Goal: Information Seeking & Learning: Find specific fact

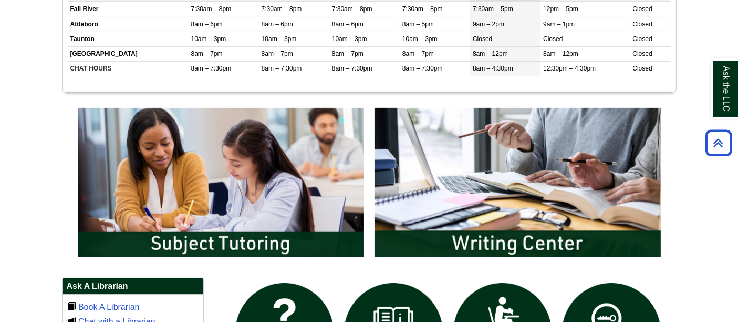
scroll to position [467, 0]
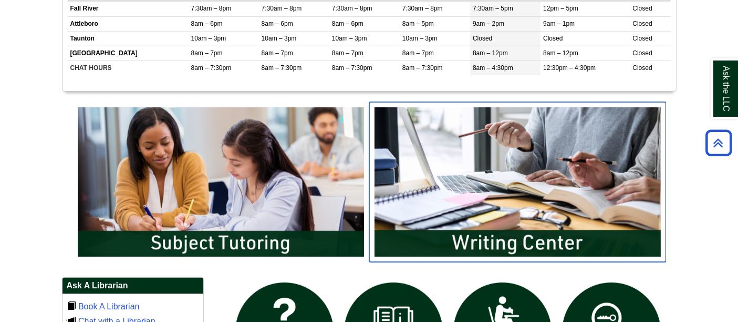
click at [549, 190] on img "slideshow" at bounding box center [517, 182] width 297 height 160
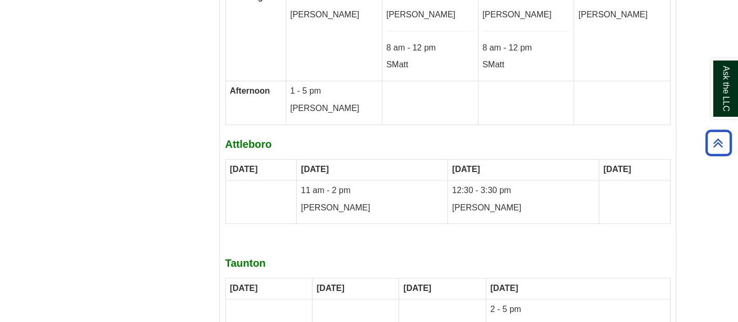
scroll to position [5944, 0]
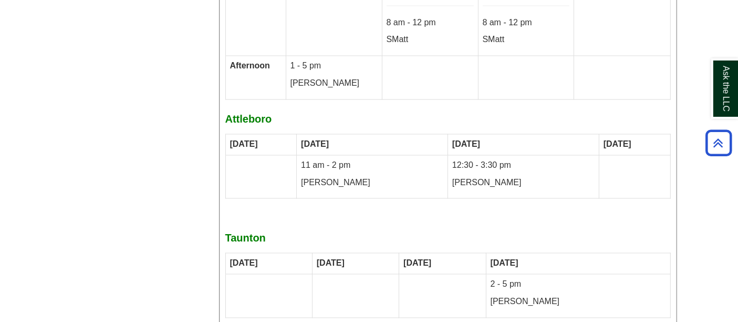
click at [232, 232] on strong "Taunton" at bounding box center [245, 238] width 40 height 12
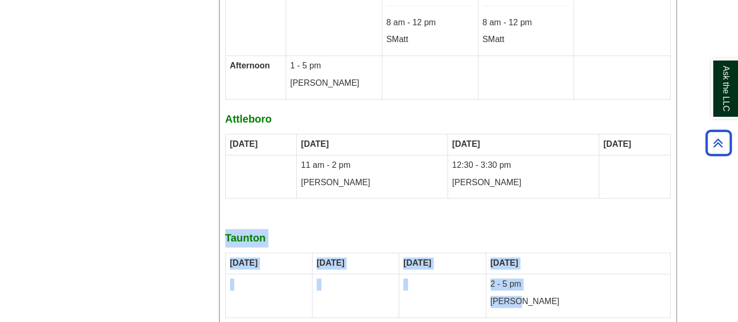
drag, startPoint x: 227, startPoint y: 156, endPoint x: 605, endPoint y: 234, distance: 386.4
click at [614, 228] on div "Fall 2025 Writing Center September 2 – December 13, 2025 all your tutoring opti…" at bounding box center [448, 118] width 446 height 1164
copy div "Taunton Monday Tuesday Wednesday Thursday 2 - 5 pm Lillie"
